Goal: Complete application form

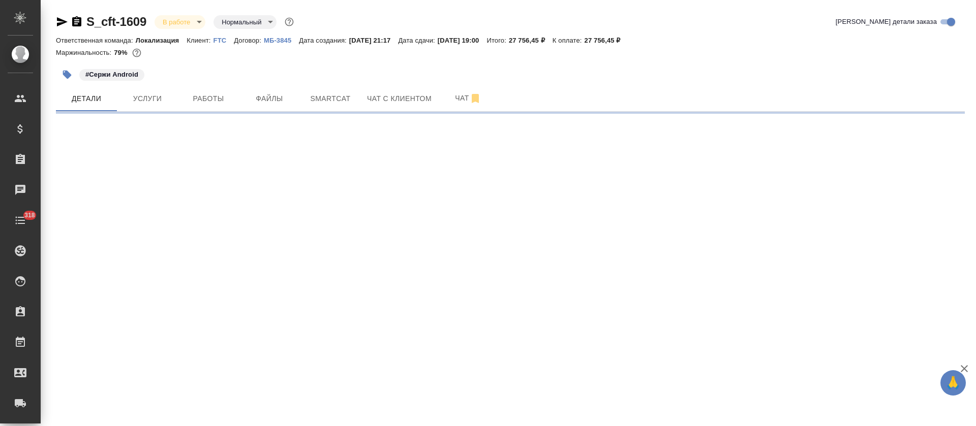
select select "RU"
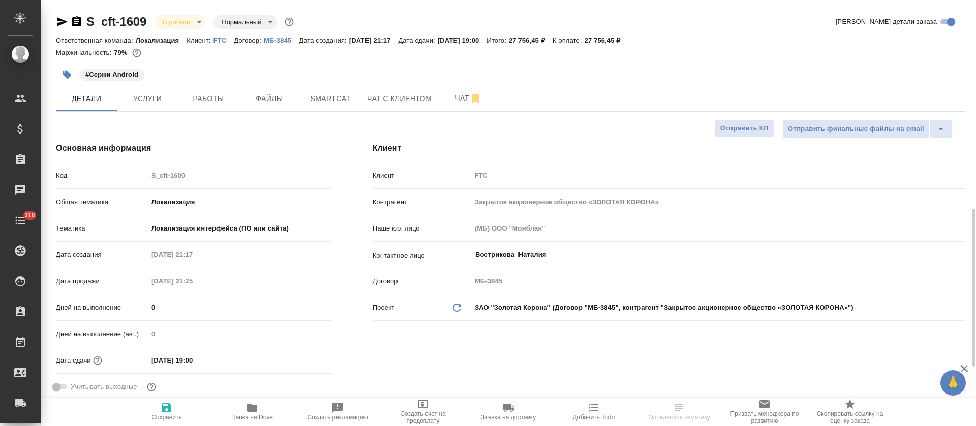
type textarea "x"
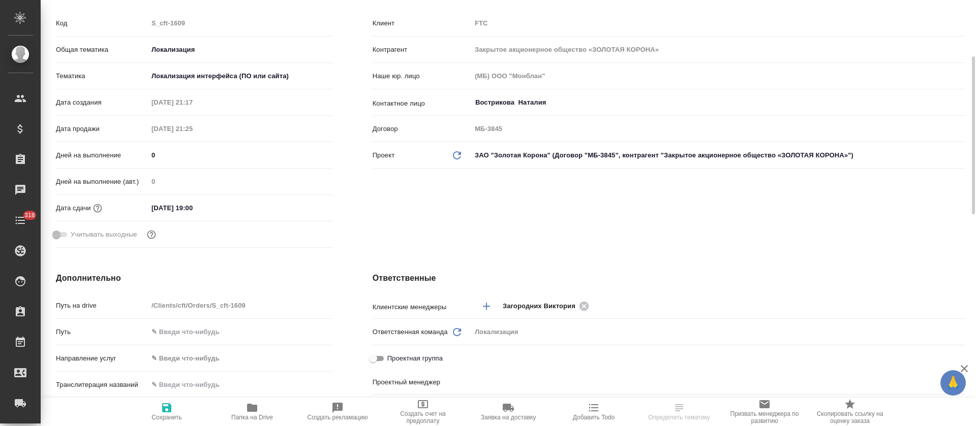
type input "[PERSON_NAME]"
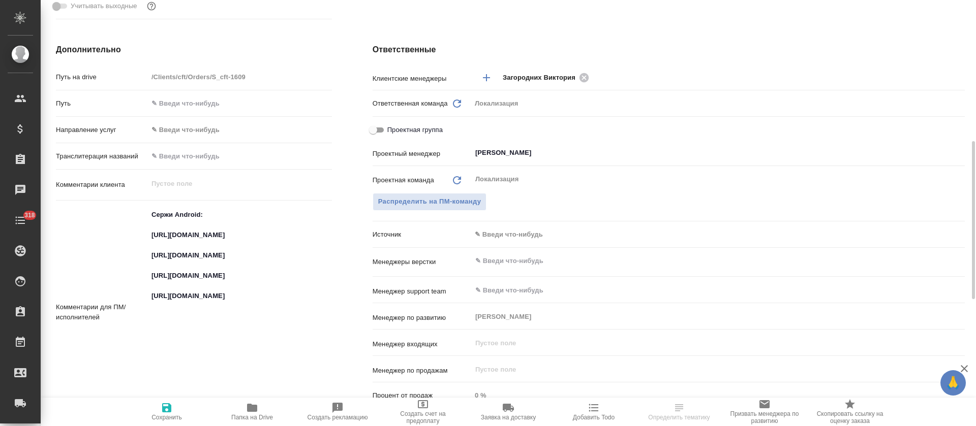
click at [215, 282] on textarea "Сержи Android: https://smartcat.com/projects/ce1e2d04-3e56-436e-975d-80da745dea…" at bounding box center [240, 311] width 184 height 210
type textarea "x"
click at [215, 282] on textarea "Сержи Android: https://smartcat.com/projects/ce1e2d04-3e56-436e-975d-80da745dea…" at bounding box center [239, 312] width 183 height 210
click at [205, 291] on textarea "Сержи Android: https://smartcat.com/projects/ce1e2d04-3e56-436e-975d-80da745dea…" at bounding box center [239, 312] width 183 height 210
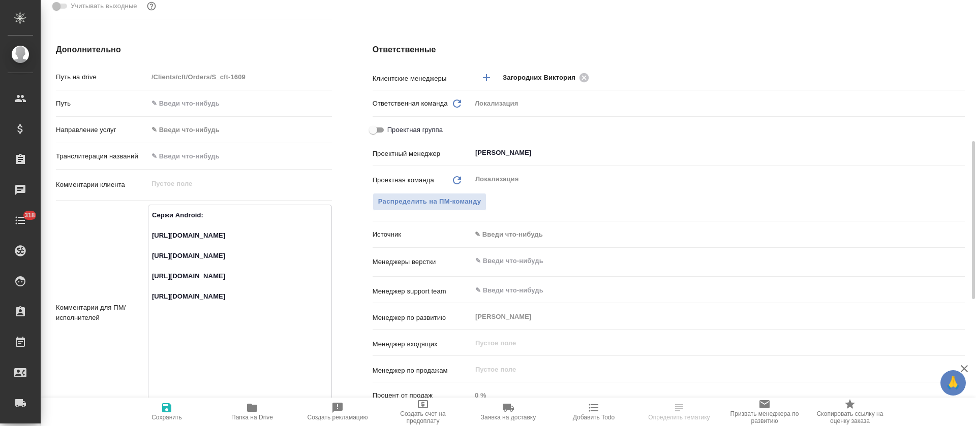
click at [205, 291] on textarea "Сержи Android: https://smartcat.com/projects/ce1e2d04-3e56-436e-975d-80da745dea…" at bounding box center [239, 312] width 183 height 210
type textarea "x"
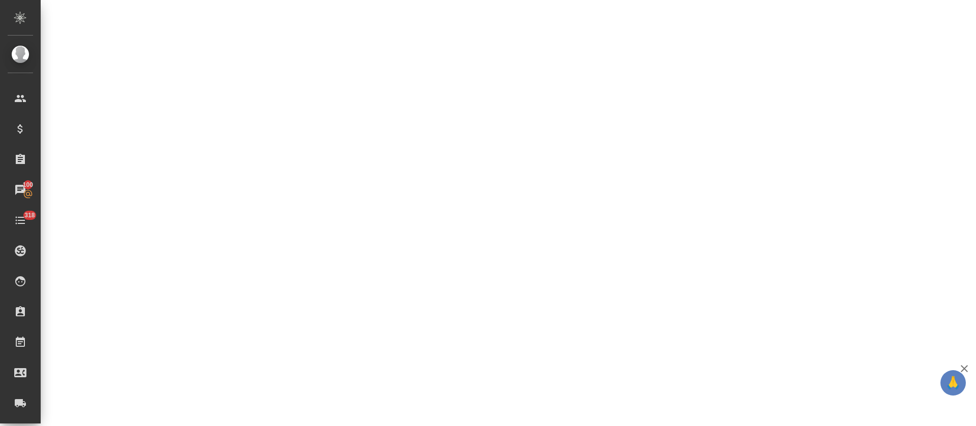
select select "RU"
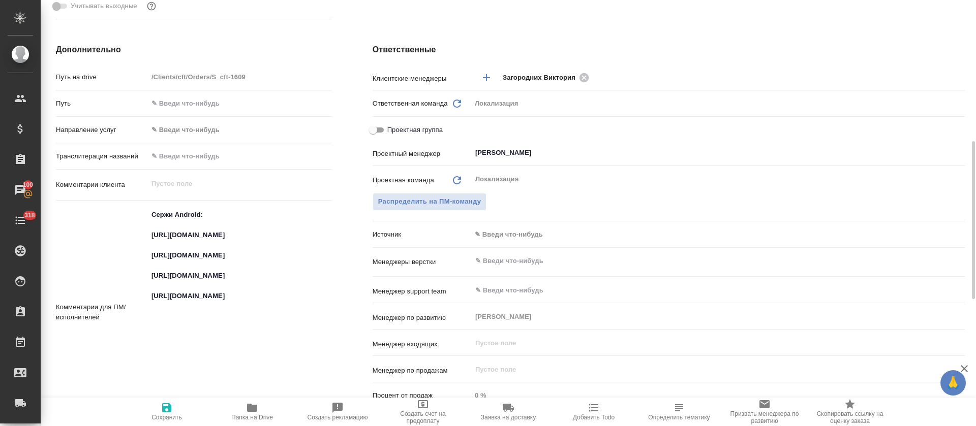
type textarea "x"
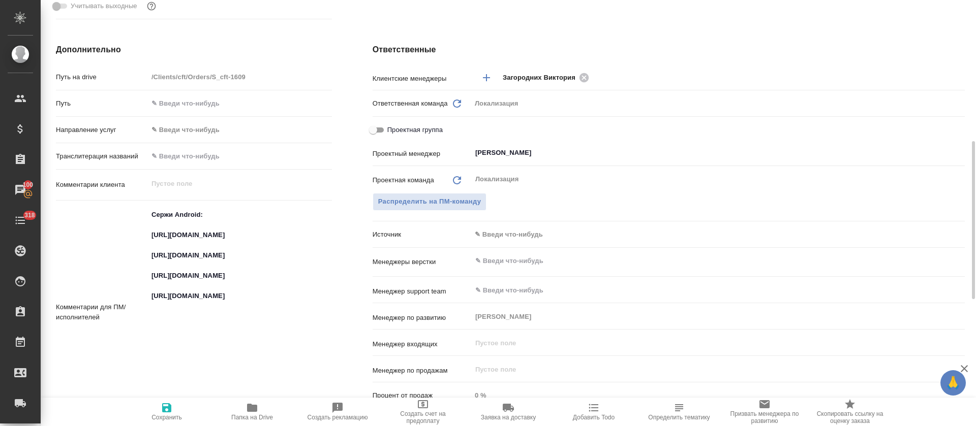
type textarea "x"
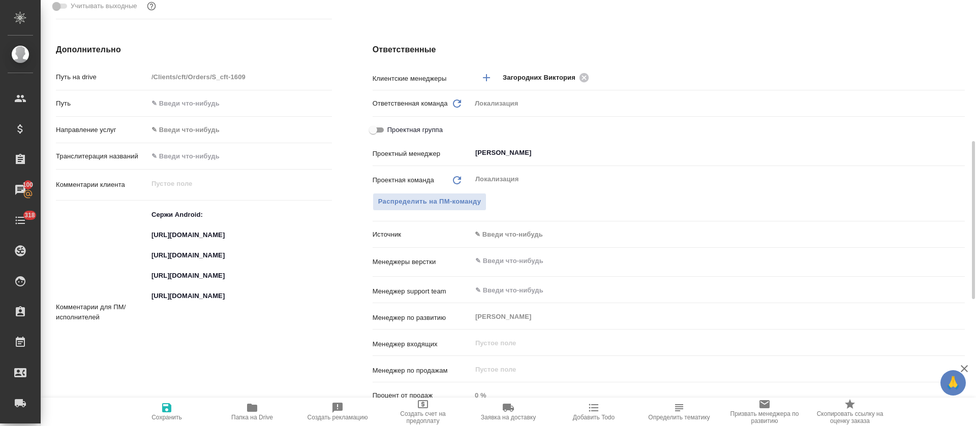
type textarea "x"
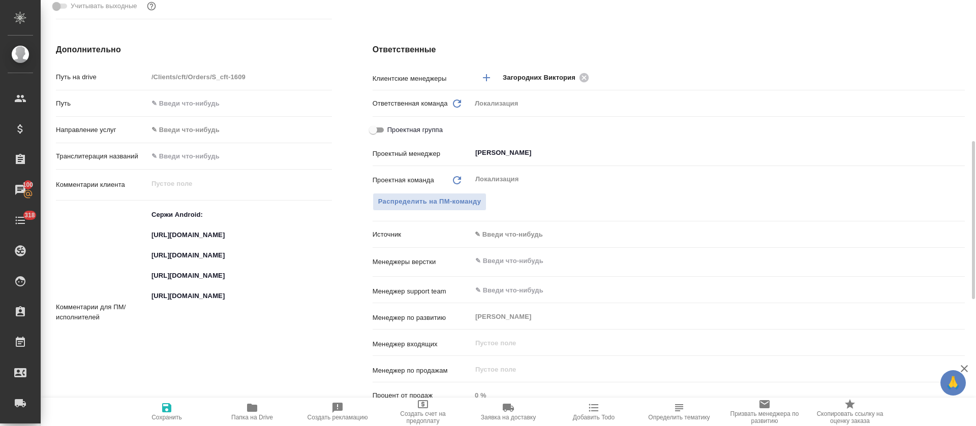
type textarea "x"
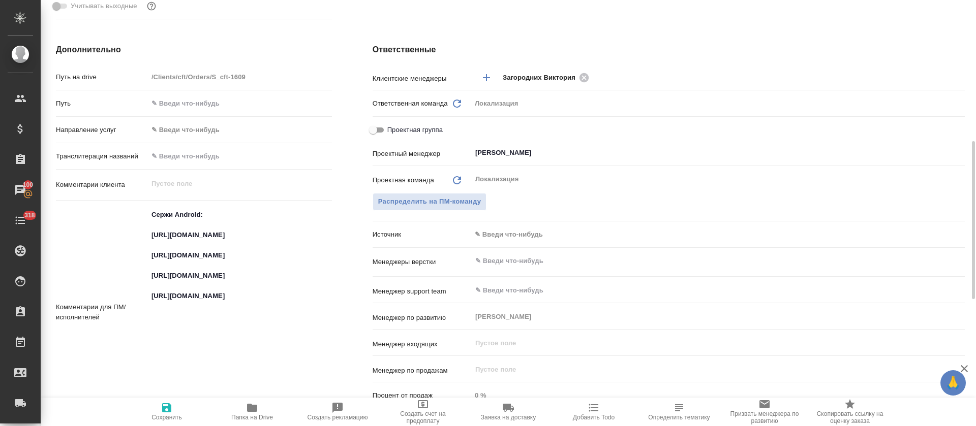
type textarea "x"
